Goal: Find specific page/section: Find specific page/section

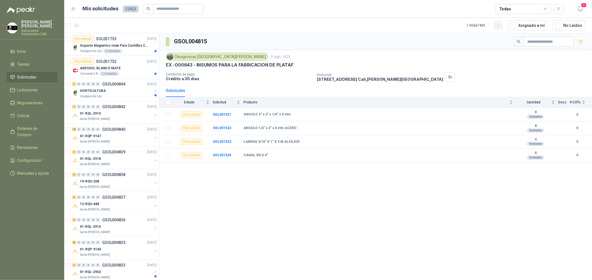
click at [497, 24] on button "button" at bounding box center [498, 25] width 9 height 9
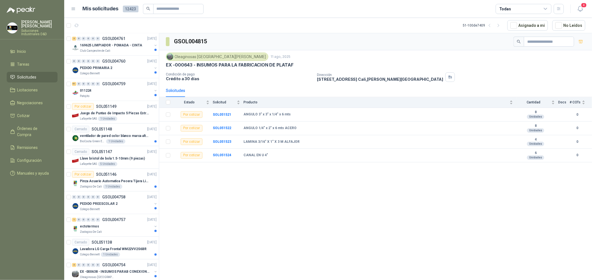
scroll to position [837, 0]
click at [129, 94] on div "Patojito" at bounding box center [116, 95] width 72 height 4
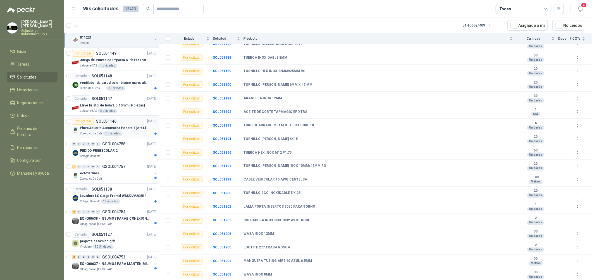
scroll to position [895, 0]
click at [498, 25] on icon "button" at bounding box center [498, 25] width 5 height 5
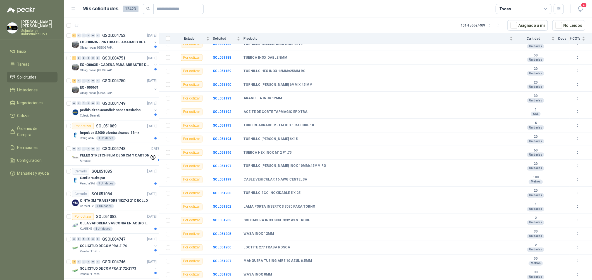
scroll to position [0, 0]
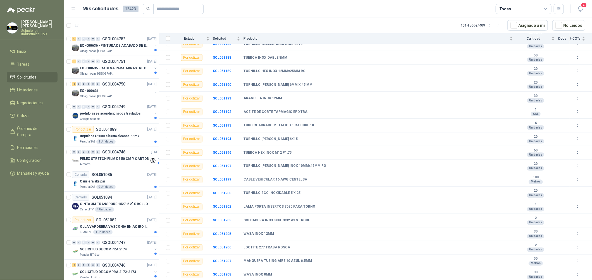
click at [465, 25] on div "101 - 150 de 7409" at bounding box center [481, 25] width 42 height 9
click at [490, 26] on icon "button" at bounding box center [489, 25] width 5 height 5
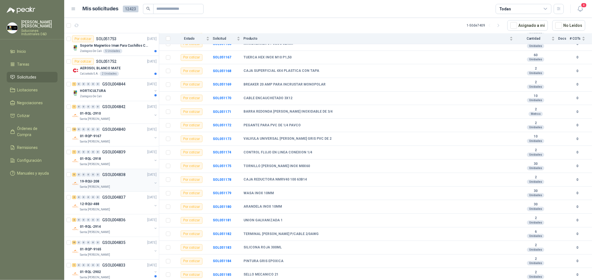
scroll to position [65, 0]
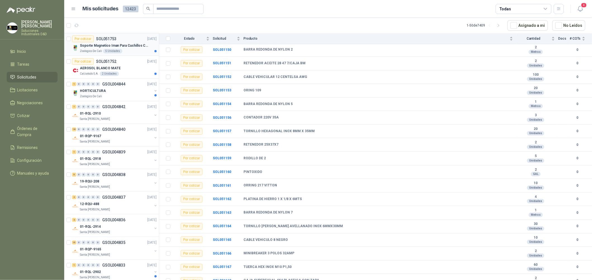
click at [124, 49] on div "Zoologico De Cali 5 Unidades" at bounding box center [118, 51] width 77 height 4
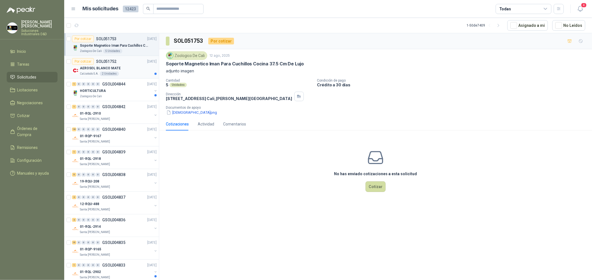
click at [131, 75] on div "Calzatodo S.A. 2 Unidades" at bounding box center [118, 73] width 77 height 4
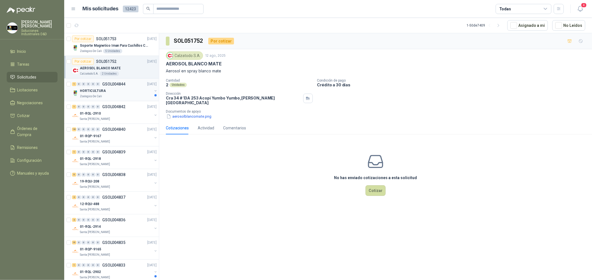
click at [131, 92] on div "HORTICULTURA" at bounding box center [116, 90] width 72 height 7
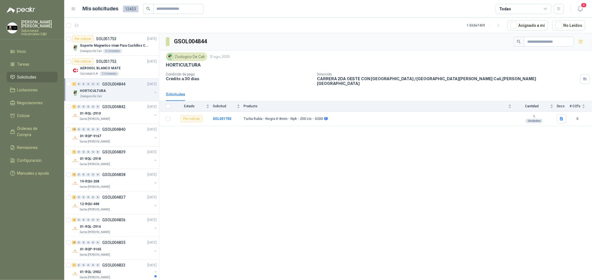
click at [131, 92] on div "HORTICULTURA" at bounding box center [116, 90] width 72 height 7
click at [126, 142] on div "Santa [PERSON_NAME]" at bounding box center [116, 141] width 72 height 4
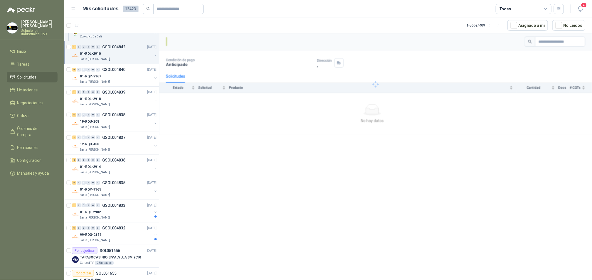
scroll to position [83, 0]
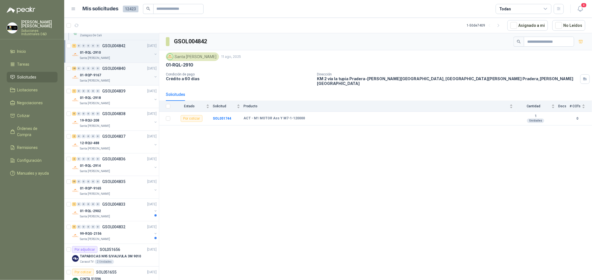
click at [127, 80] on div "Santa [PERSON_NAME]" at bounding box center [116, 80] width 72 height 4
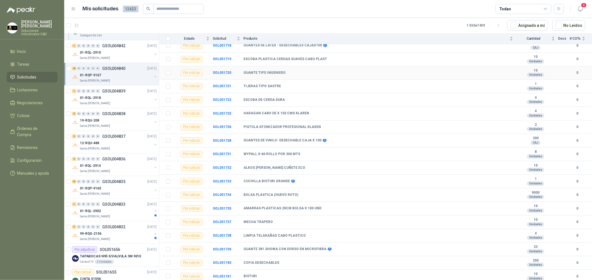
scroll to position [73, 0]
click at [124, 101] on div "Santa [PERSON_NAME]" at bounding box center [116, 103] width 72 height 4
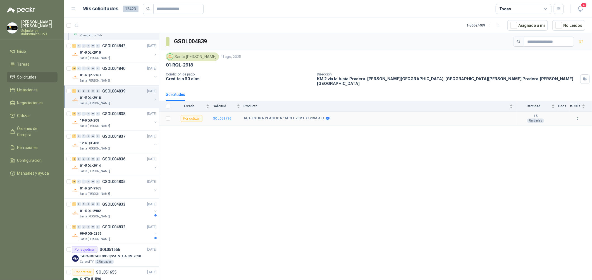
click at [219, 116] on b "SOL051716" at bounding box center [222, 118] width 18 height 4
